Goal: Navigation & Orientation: Find specific page/section

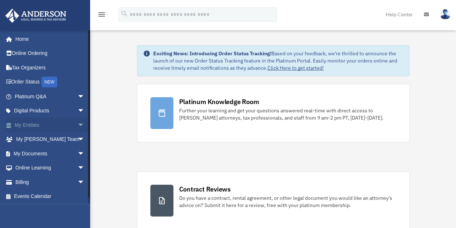
click at [78, 126] on span "arrow_drop_down" at bounding box center [85, 125] width 14 height 15
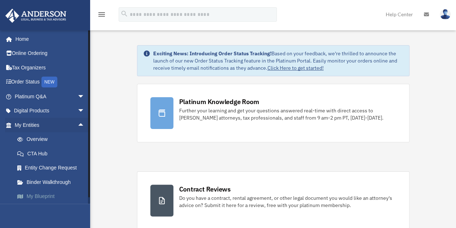
click at [42, 196] on link "My Blueprint" at bounding box center [53, 196] width 86 height 14
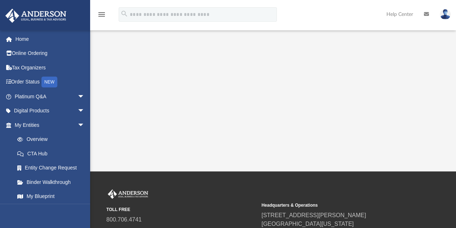
scroll to position [180, 0]
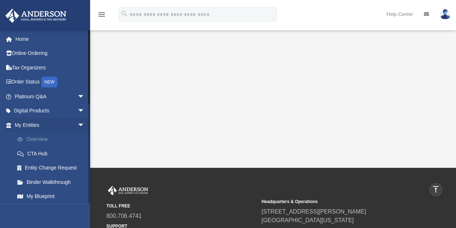
click at [40, 138] on link "Overview" at bounding box center [53, 139] width 86 height 14
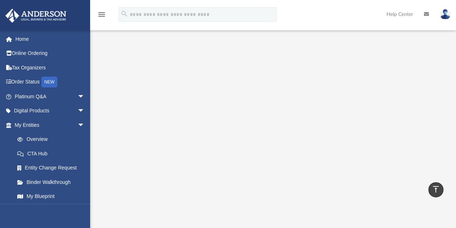
scroll to position [0, 0]
